Goal: Find specific page/section: Find specific page/section

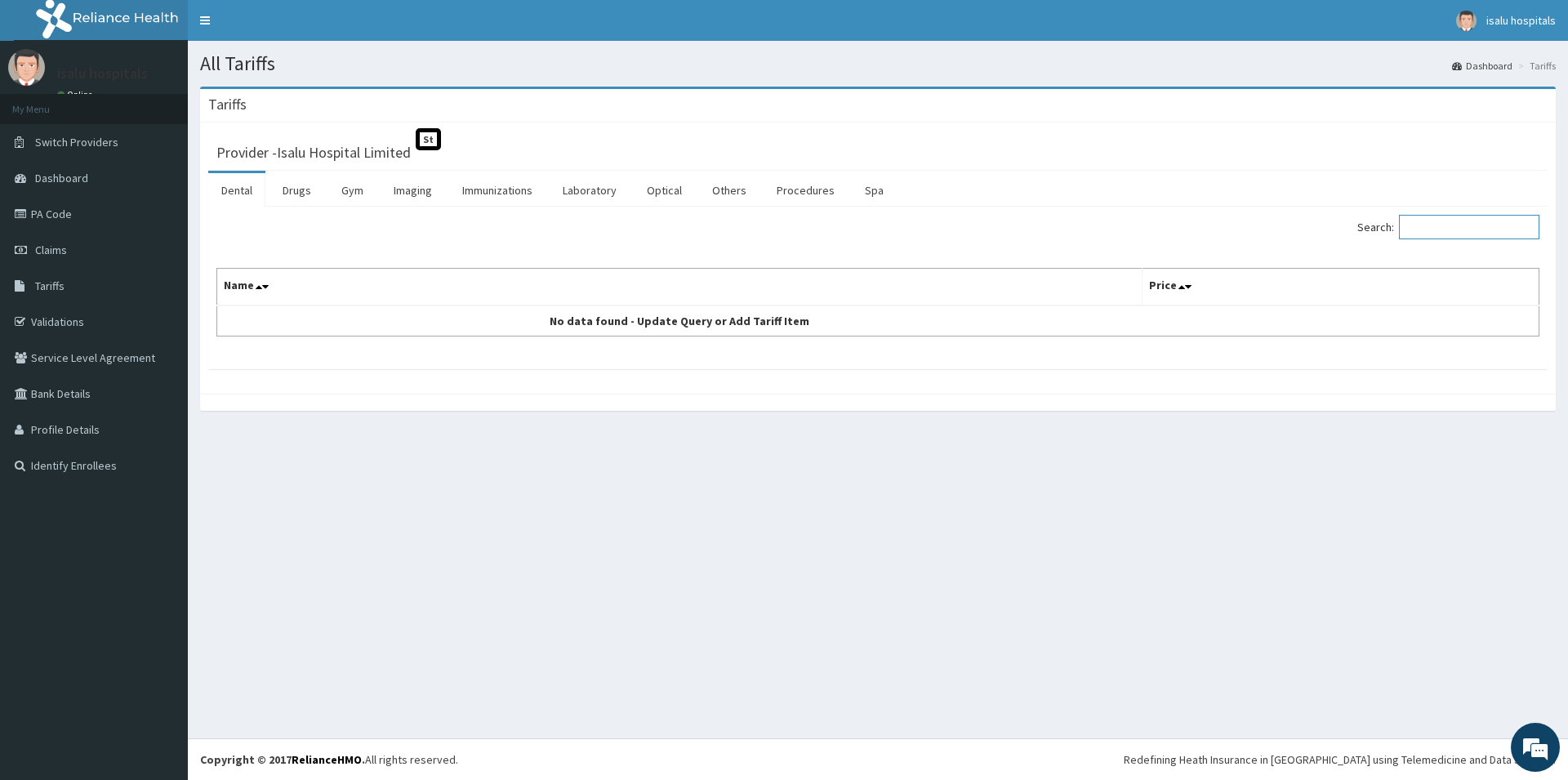
click at [1444, 232] on input "Search:" at bounding box center [1469, 228] width 141 height 25
click at [714, 194] on link "Others" at bounding box center [729, 190] width 60 height 35
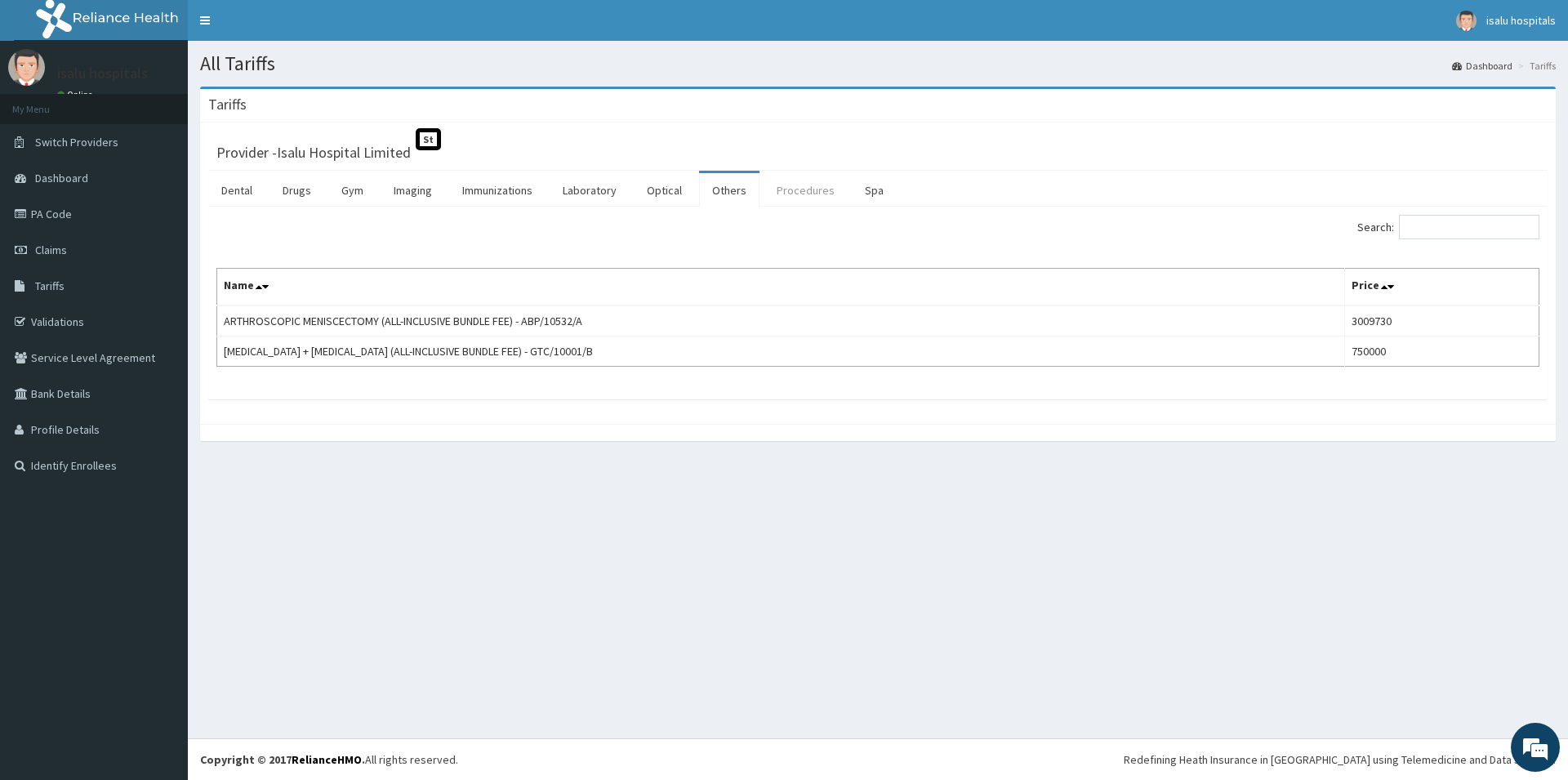
click at [799, 189] on link "Procedures" at bounding box center [805, 190] width 84 height 35
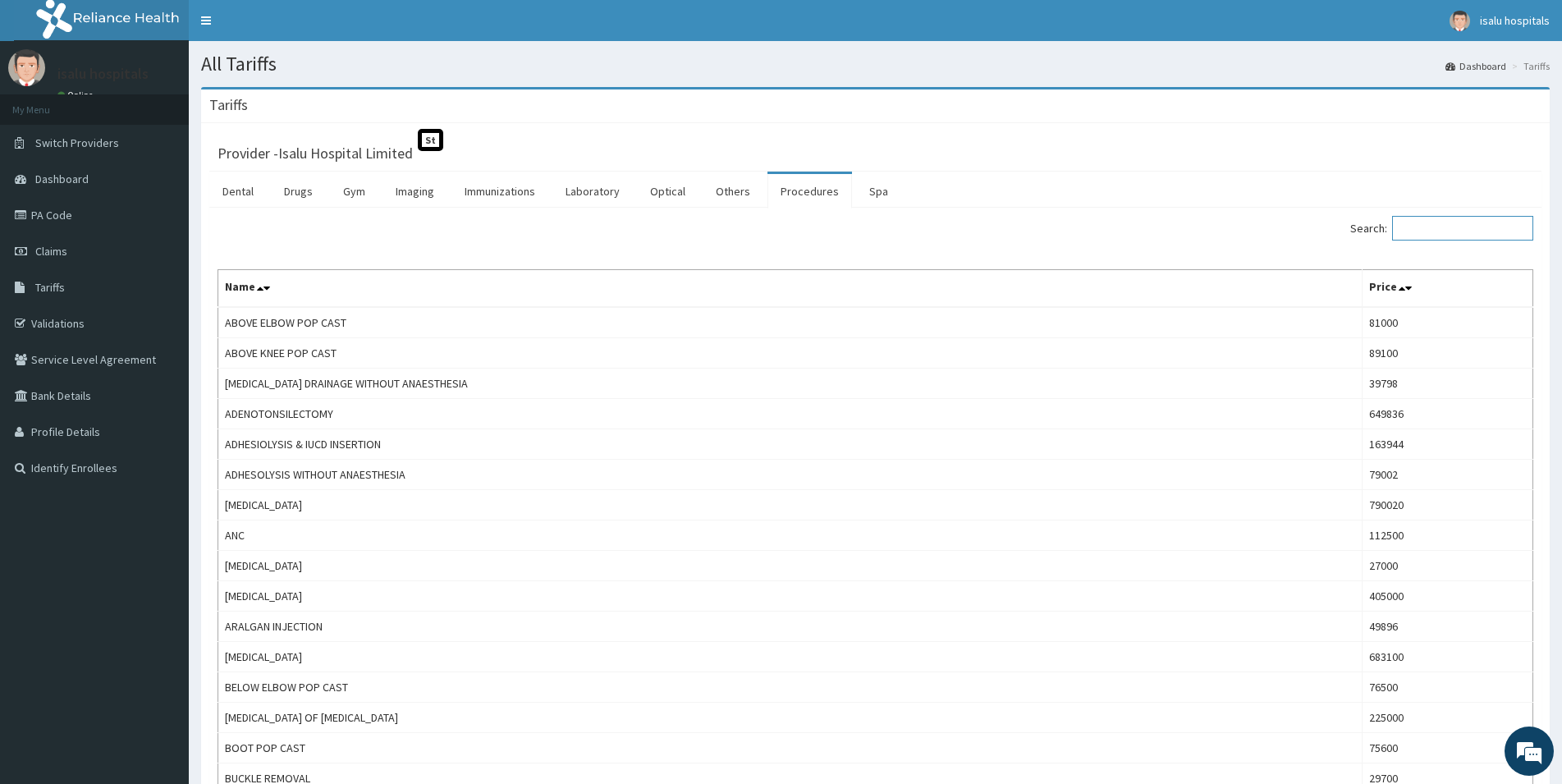
click at [1461, 233] on input "Search:" at bounding box center [1462, 229] width 142 height 25
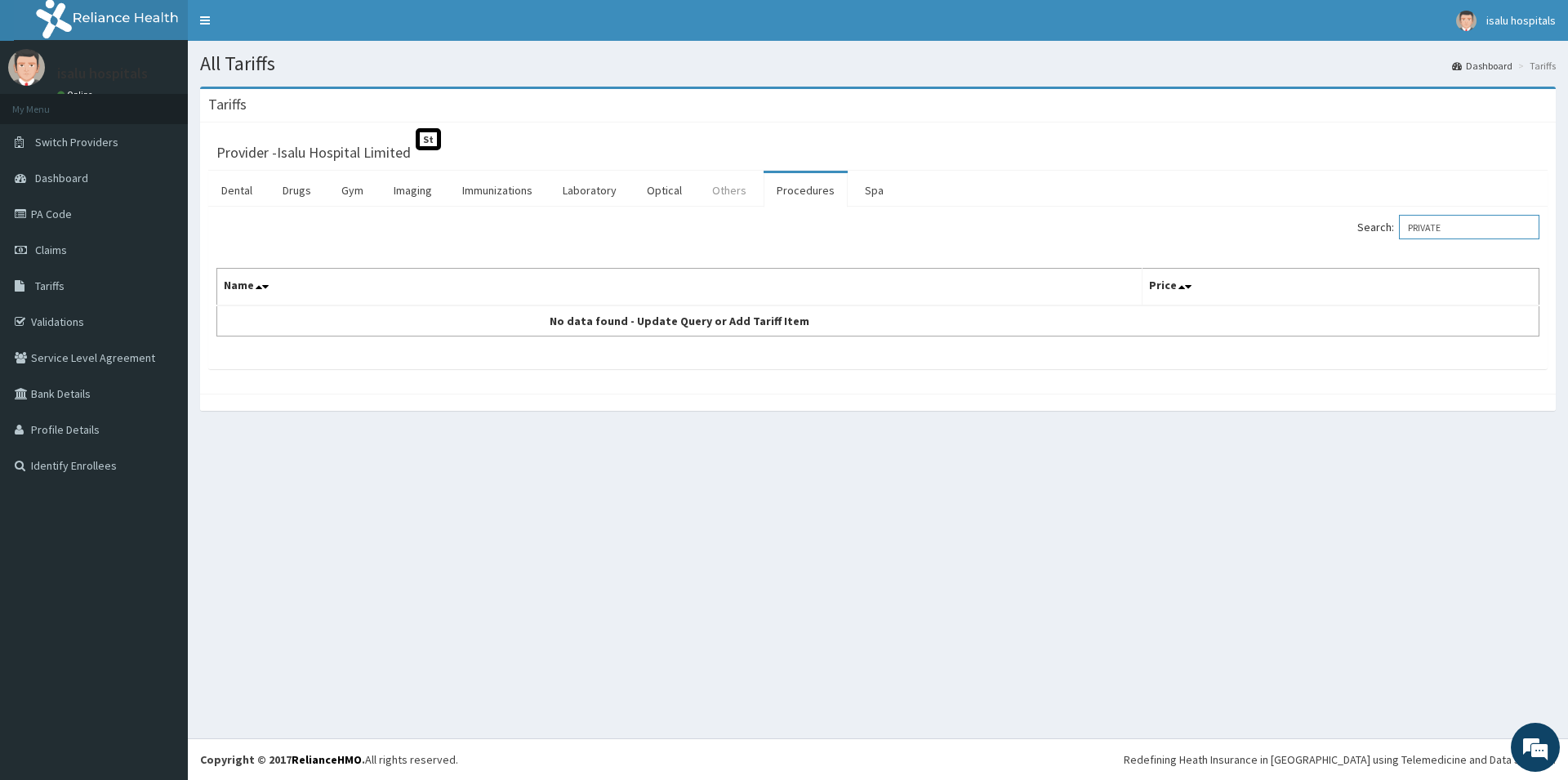
type input "PRIVATE"
click at [726, 192] on link "Others" at bounding box center [729, 190] width 60 height 35
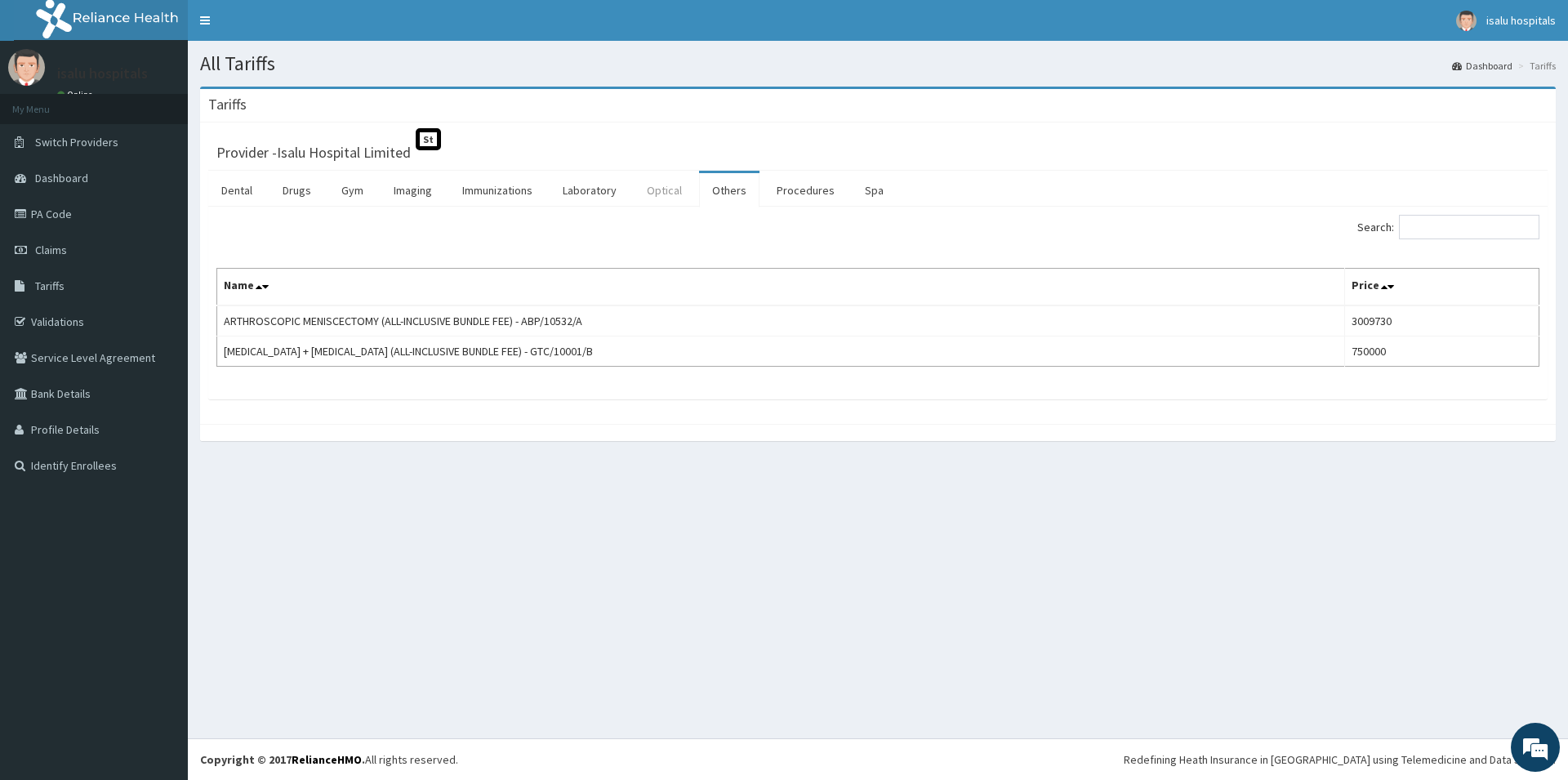
click at [658, 193] on link "Optical" at bounding box center [664, 190] width 61 height 35
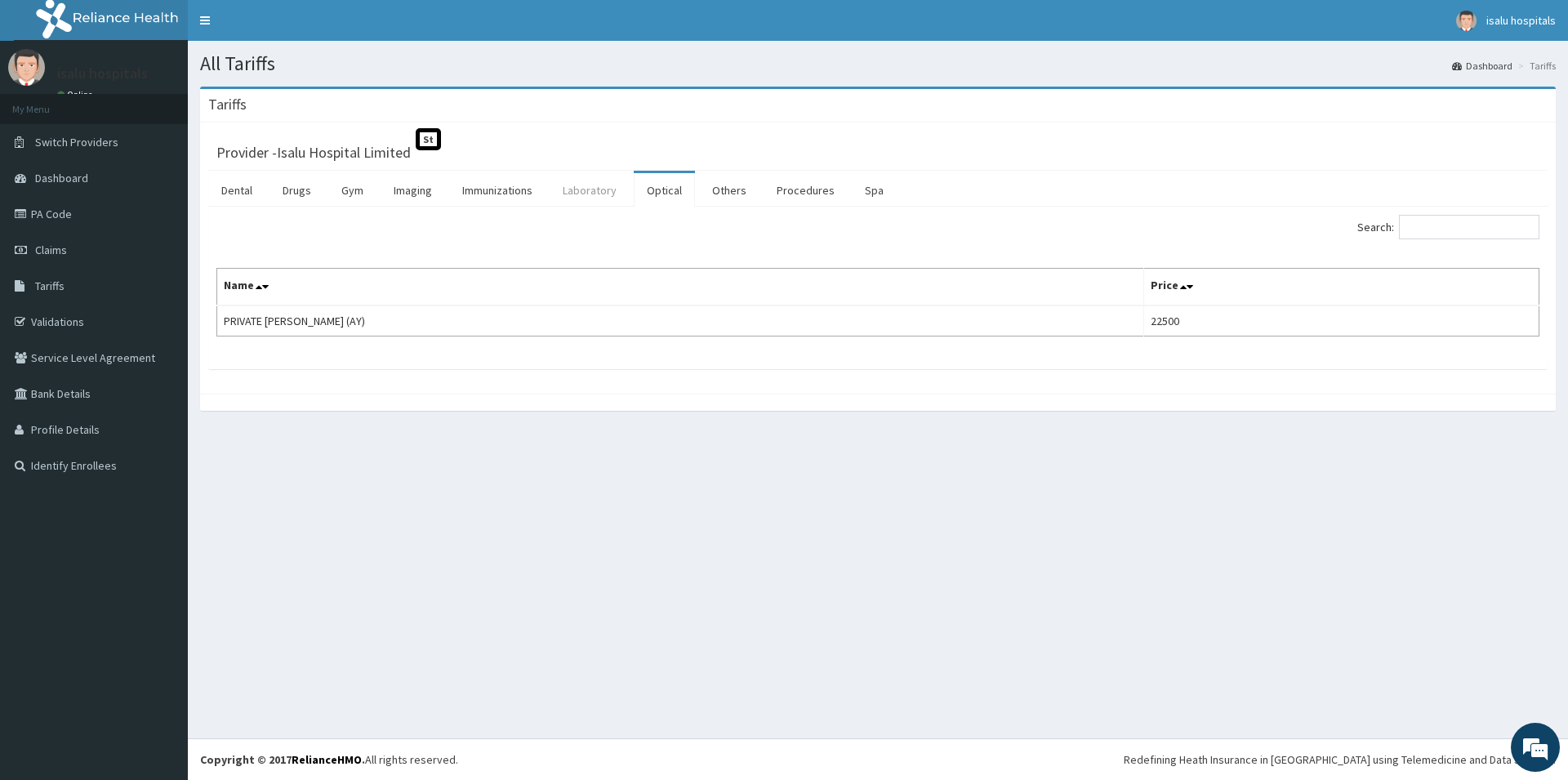
click at [598, 195] on link "Laboratory" at bounding box center [590, 190] width 80 height 35
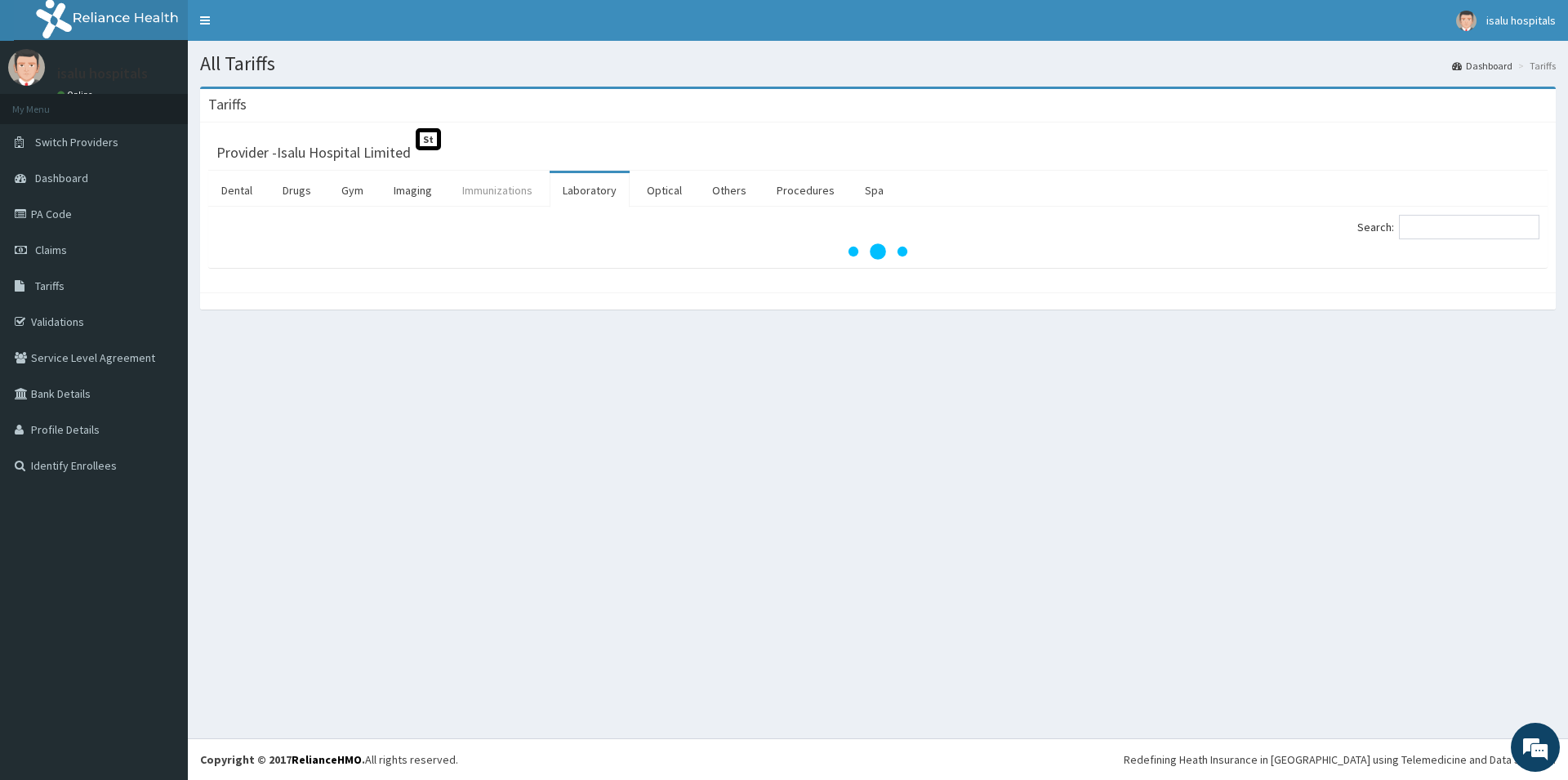
click at [498, 193] on link "Immunizations" at bounding box center [497, 190] width 97 height 35
click at [406, 195] on link "Imaging" at bounding box center [413, 190] width 65 height 35
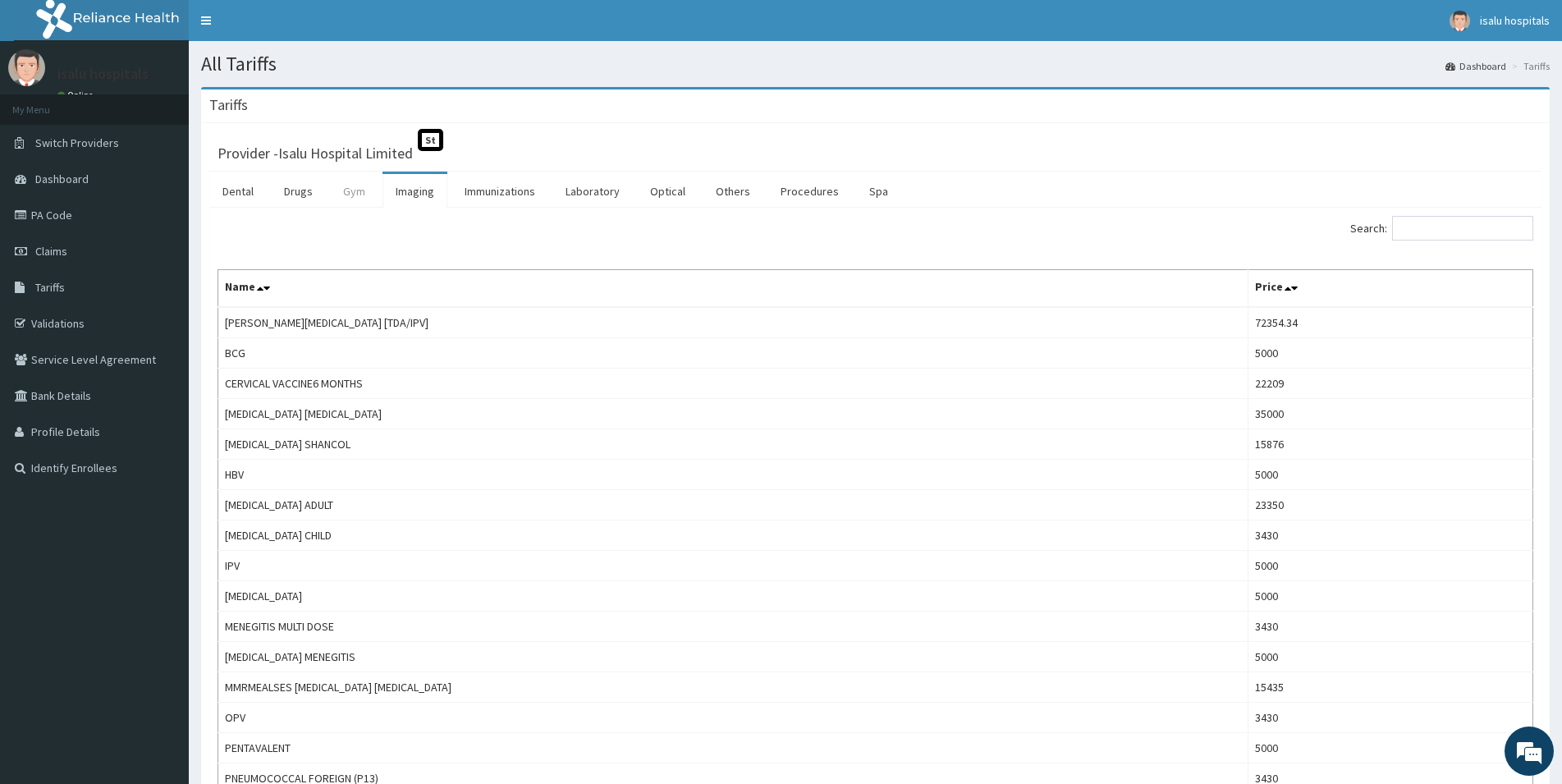
click at [346, 195] on link "Gym" at bounding box center [354, 191] width 48 height 35
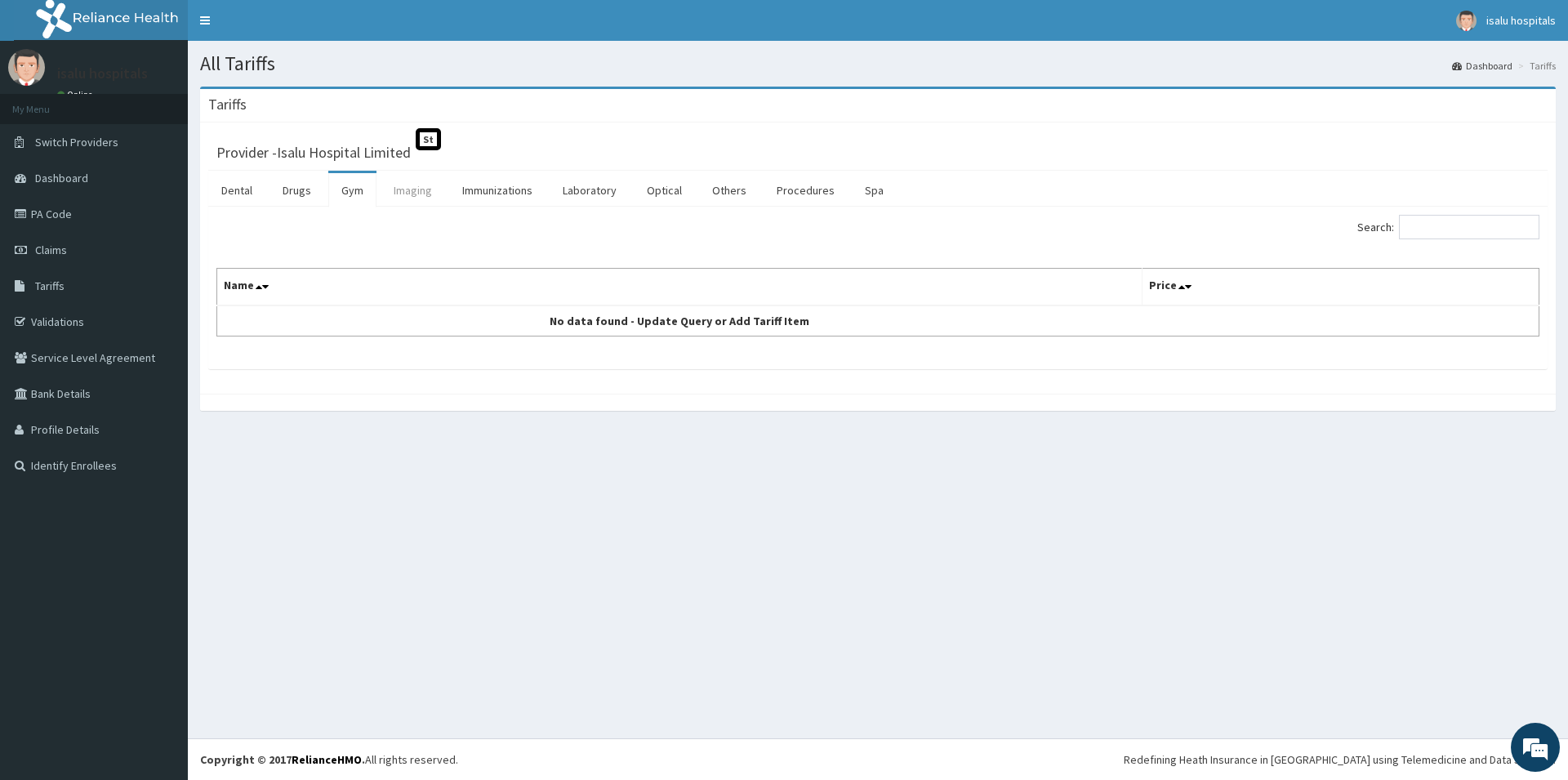
click at [421, 193] on link "Imaging" at bounding box center [413, 190] width 65 height 35
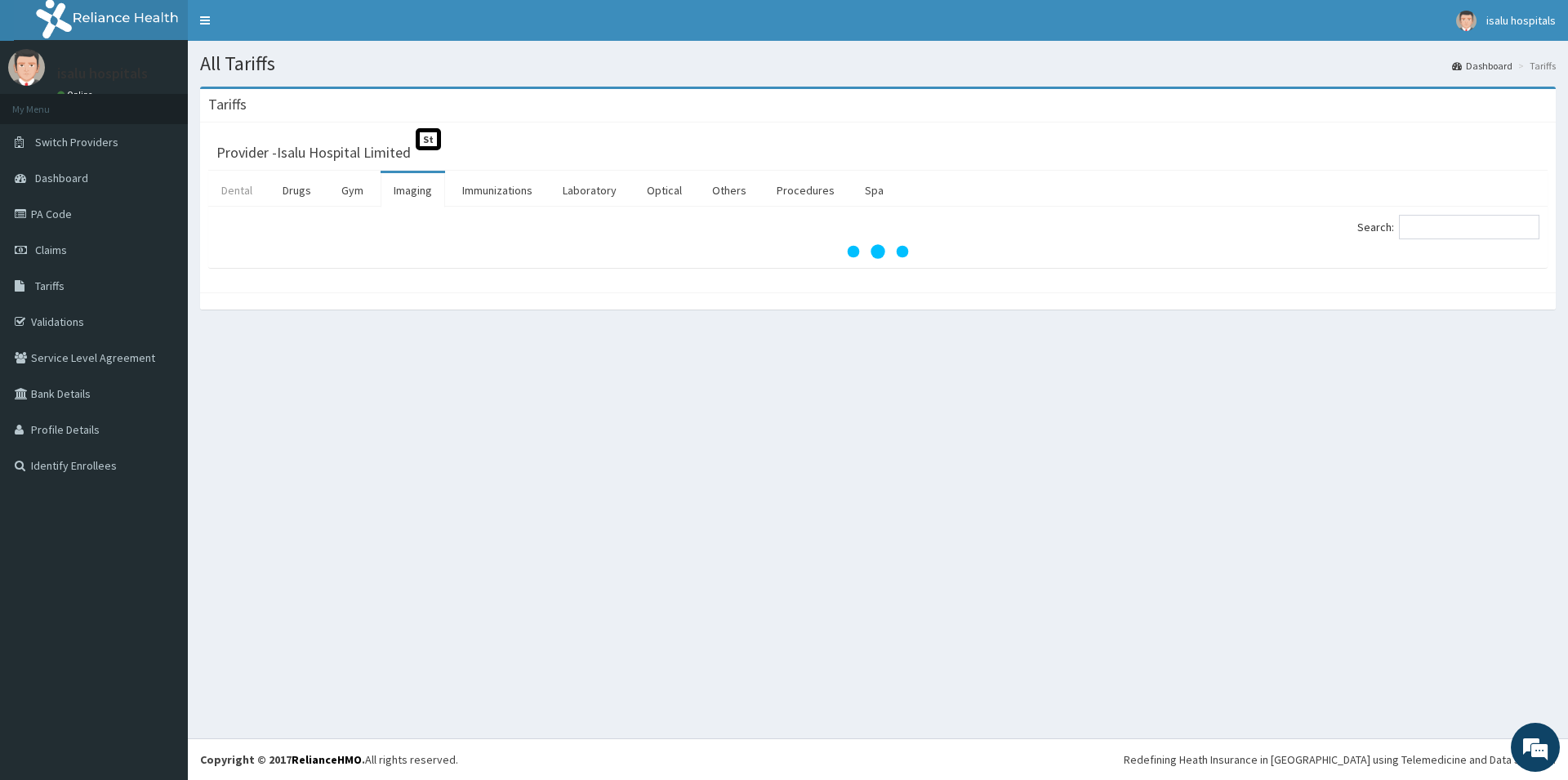
click at [248, 189] on link "Dental" at bounding box center [236, 190] width 58 height 35
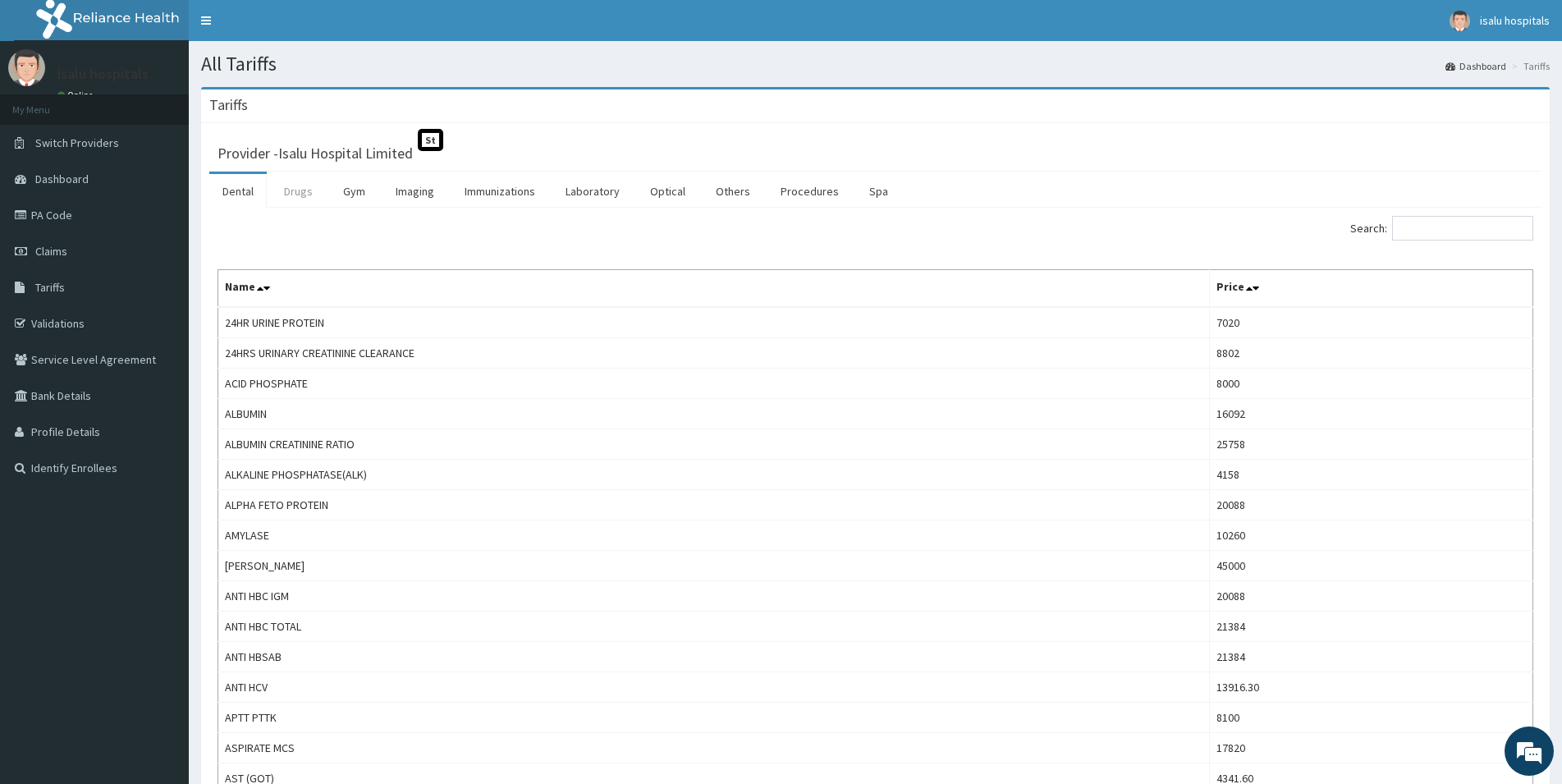
click at [283, 190] on link "Drugs" at bounding box center [298, 191] width 55 height 35
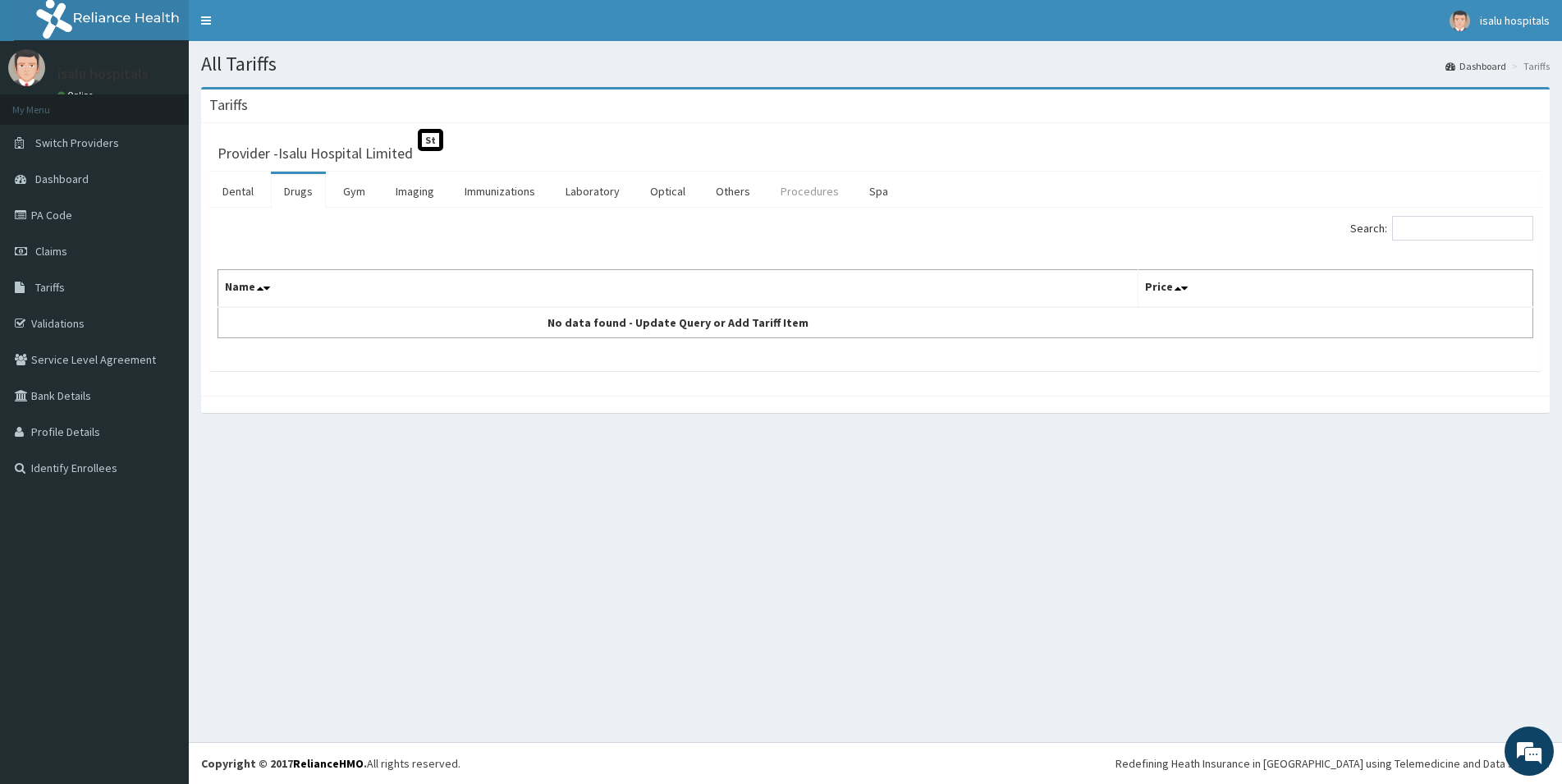
click at [808, 190] on link "Procedures" at bounding box center [809, 191] width 85 height 35
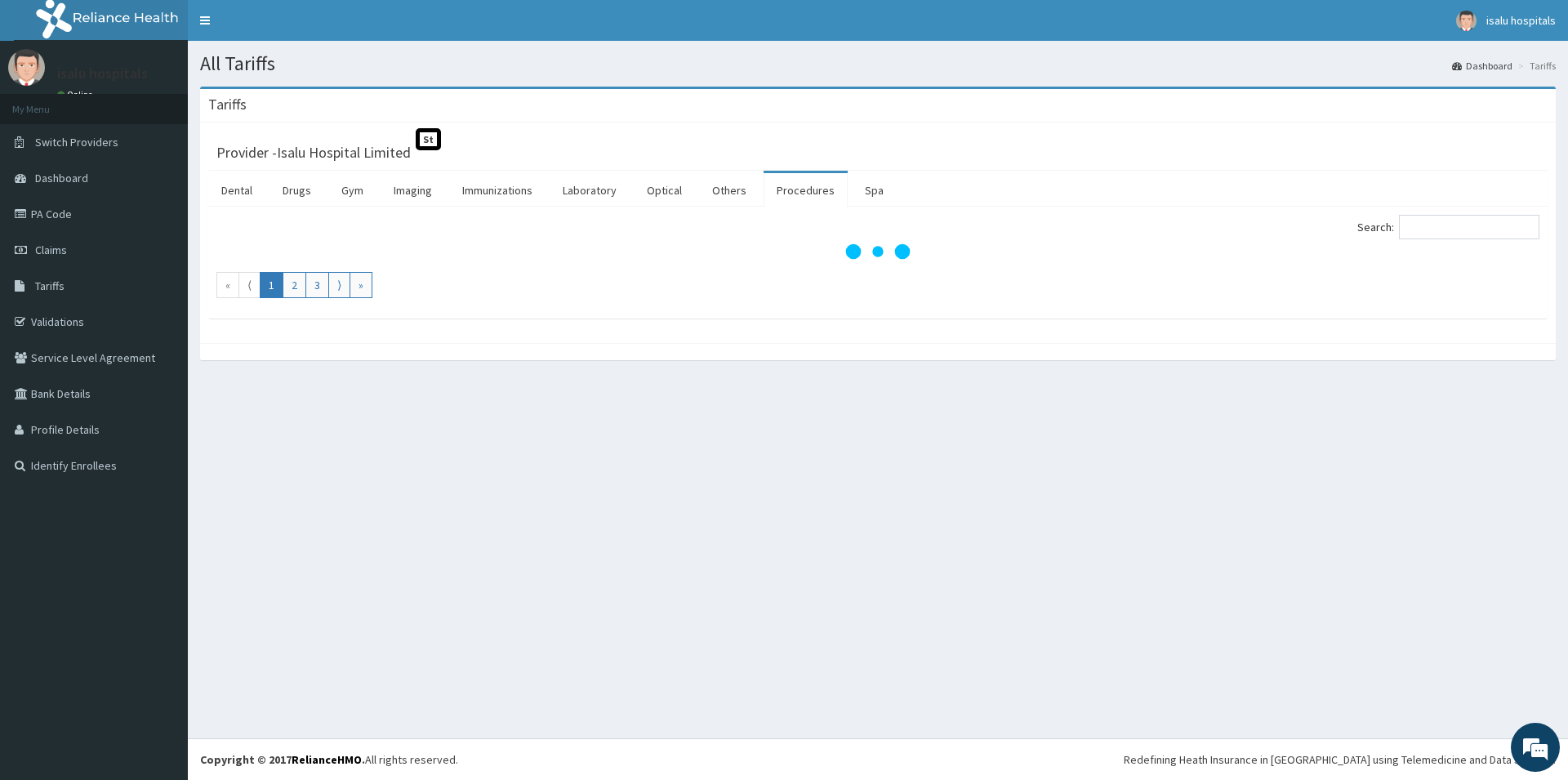
click at [1449, 214] on div "Search: « ⟨ 1 2 3 ⟩ »" at bounding box center [877, 262] width 1339 height 112
click at [1429, 224] on input "Search:" at bounding box center [1469, 228] width 141 height 25
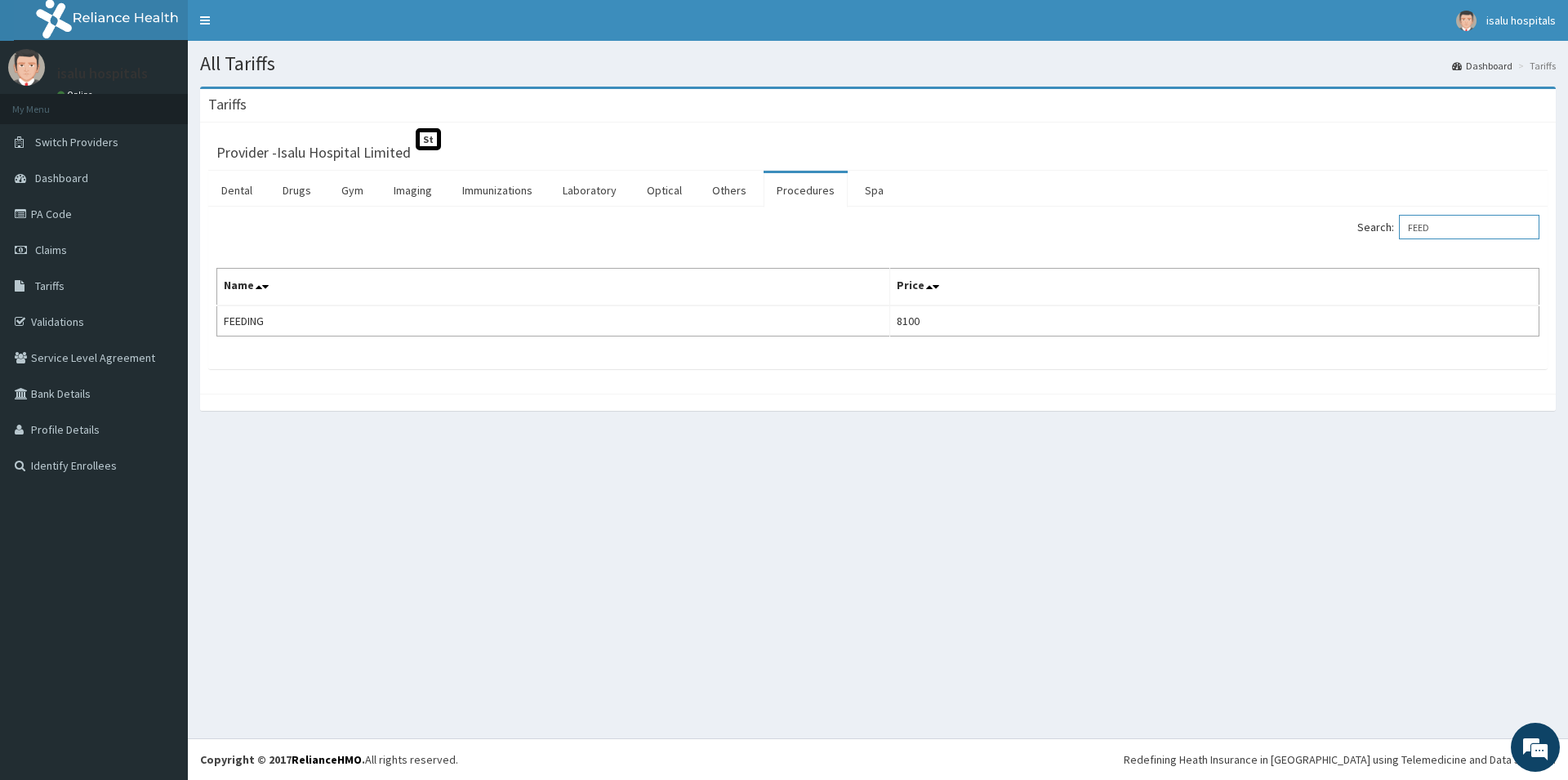
drag, startPoint x: 1464, startPoint y: 229, endPoint x: 1388, endPoint y: 236, distance: 76.3
click at [1399, 236] on input "FEED" at bounding box center [1469, 228] width 141 height 25
type input "PRIV"
